Goal: Navigation & Orientation: Find specific page/section

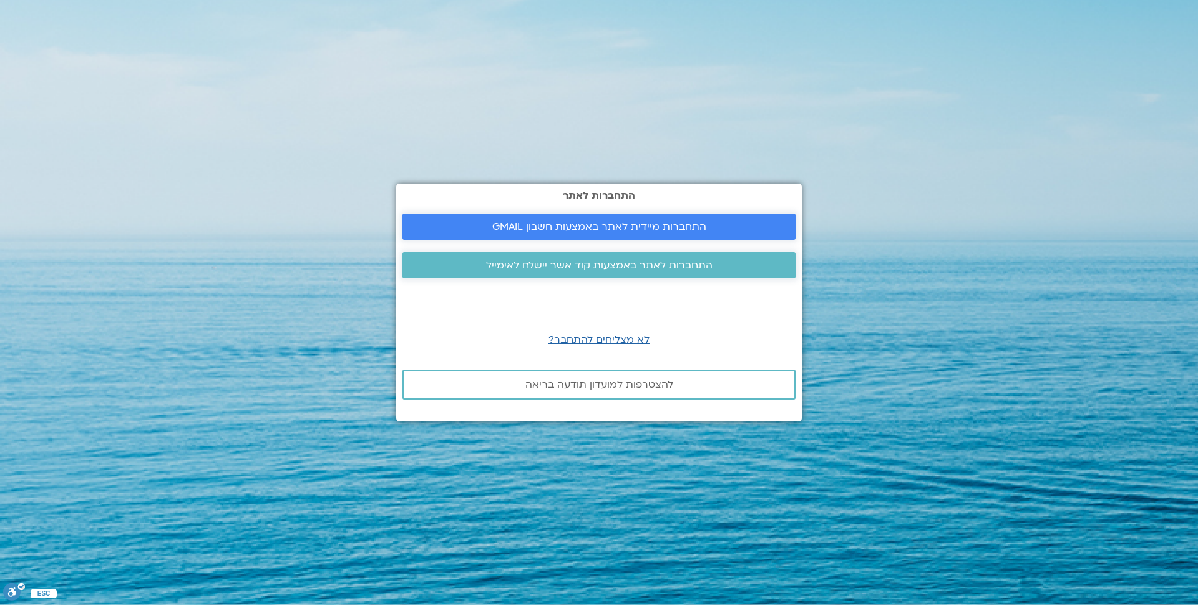
click at [630, 225] on span "התחברות מיידית לאתר באמצעות חשבון GMAIL" at bounding box center [599, 226] width 214 height 11
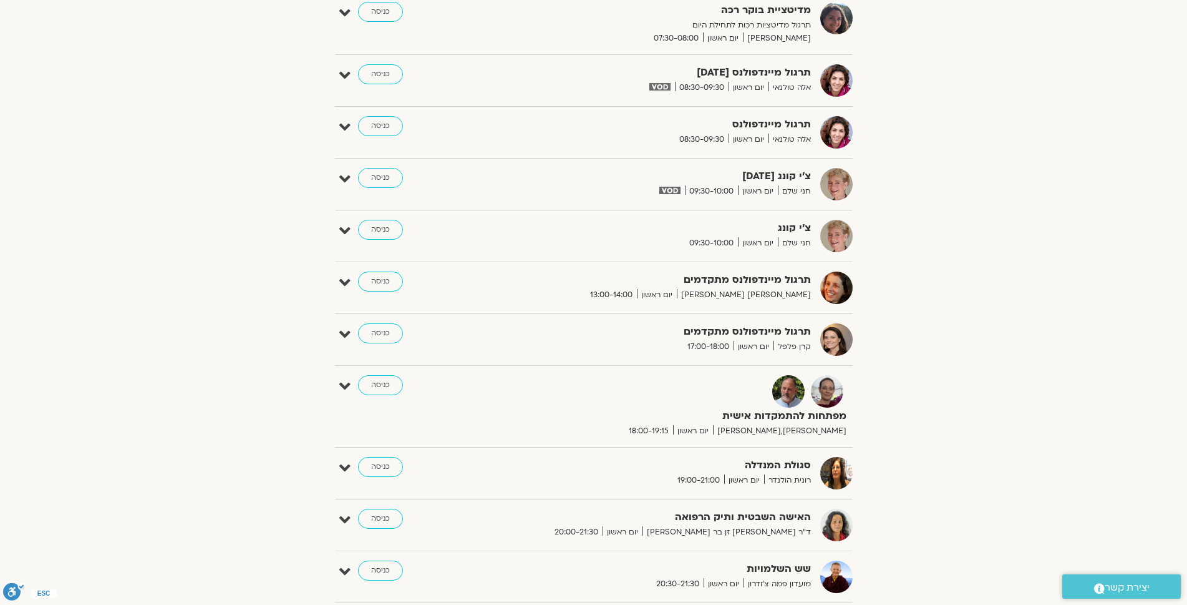
scroll to position [480, 0]
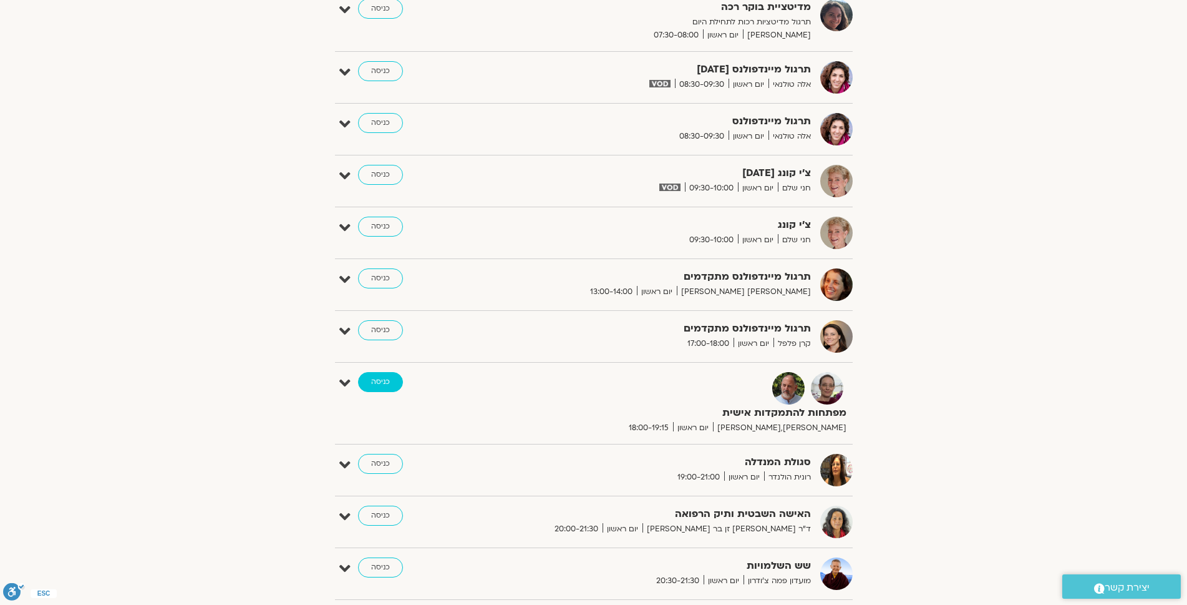
click at [383, 387] on link "כניסה" at bounding box center [380, 382] width 45 height 20
